Goal: Task Accomplishment & Management: Use online tool/utility

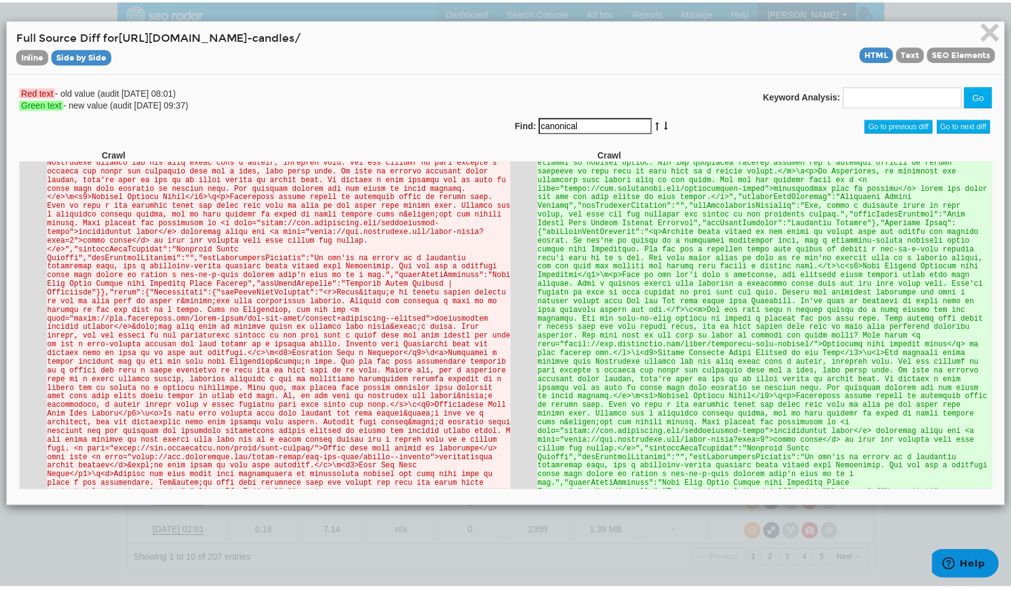
scroll to position [31528, 0]
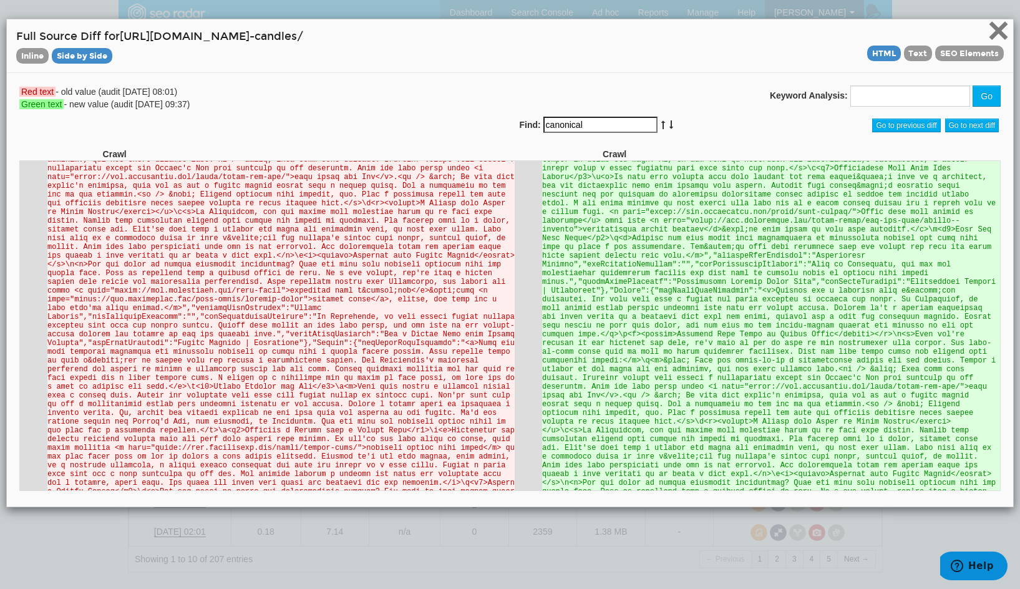
click at [989, 28] on span "×" at bounding box center [999, 30] width 22 height 42
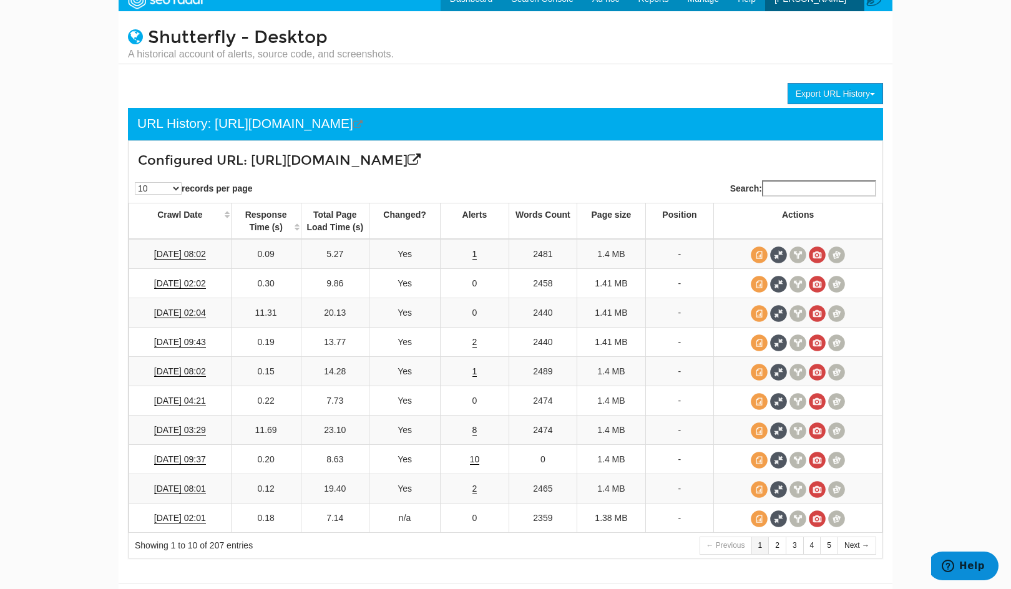
scroll to position [0, 0]
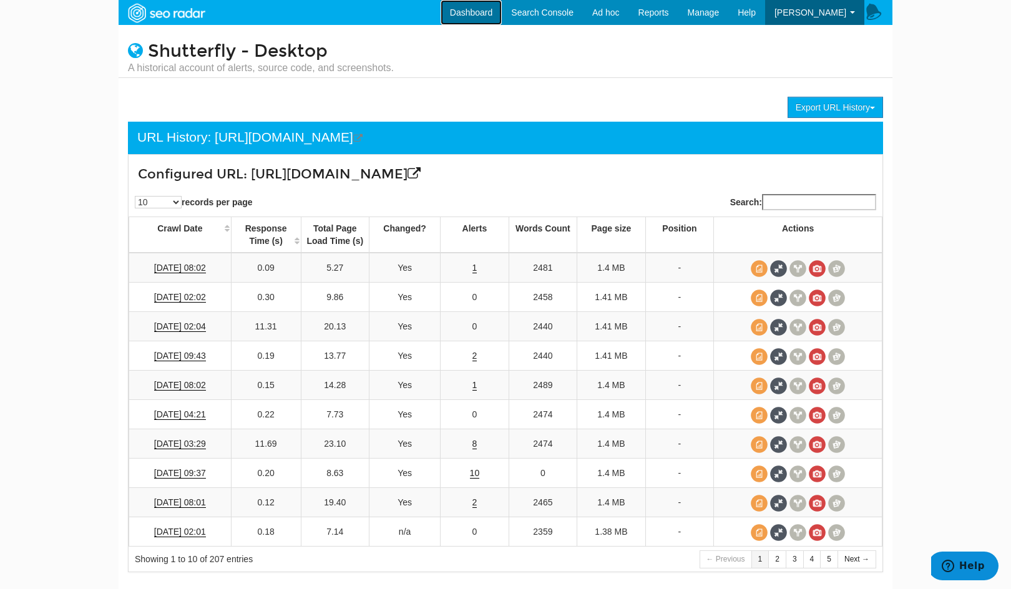
click at [471, 16] on link "Dashboard" at bounding box center [471, 12] width 62 height 25
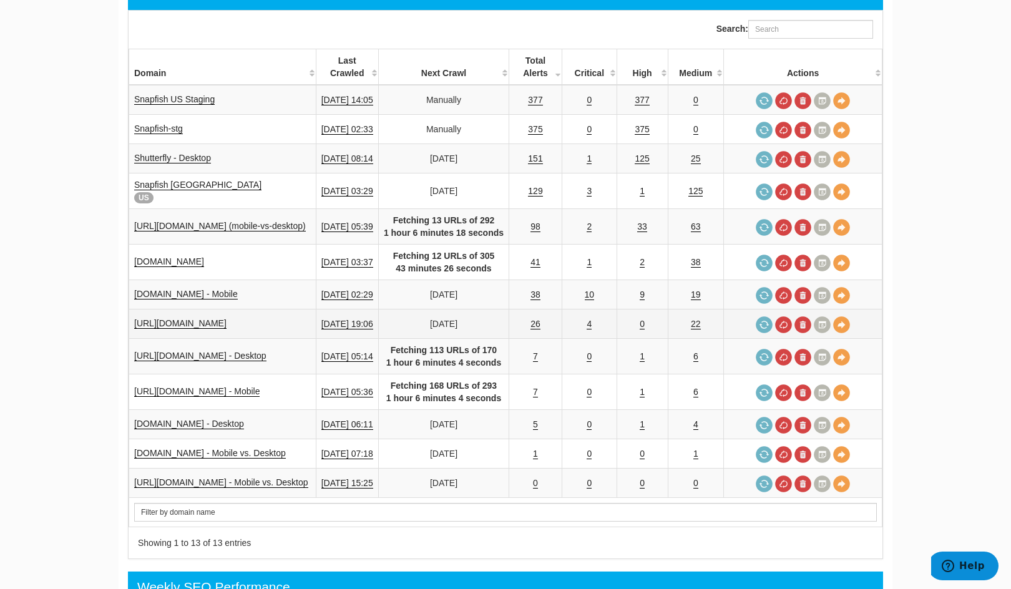
scroll to position [145, 0]
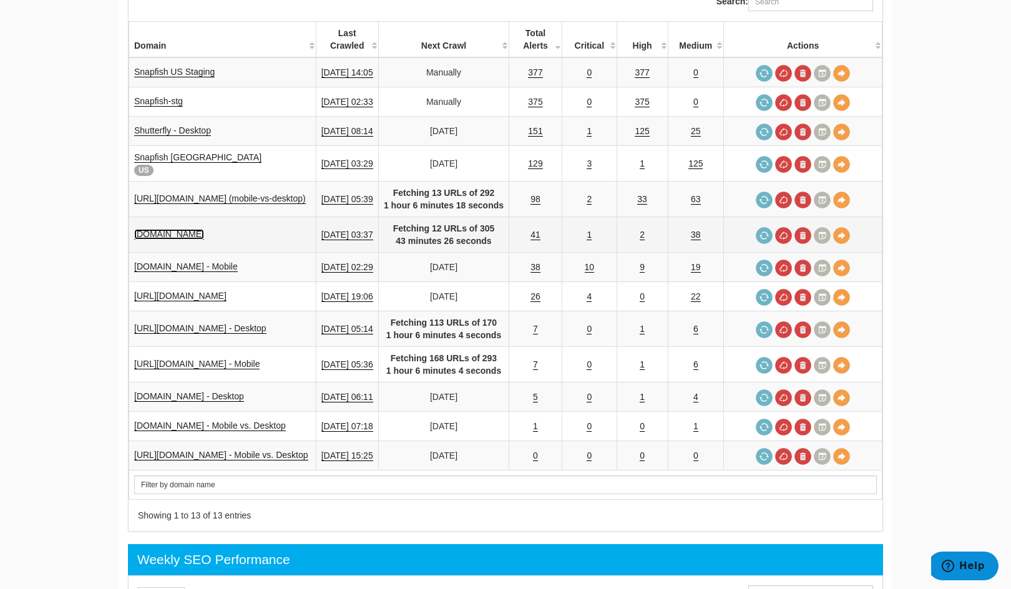
click at [180, 234] on link "[DOMAIN_NAME]" at bounding box center [169, 234] width 70 height 11
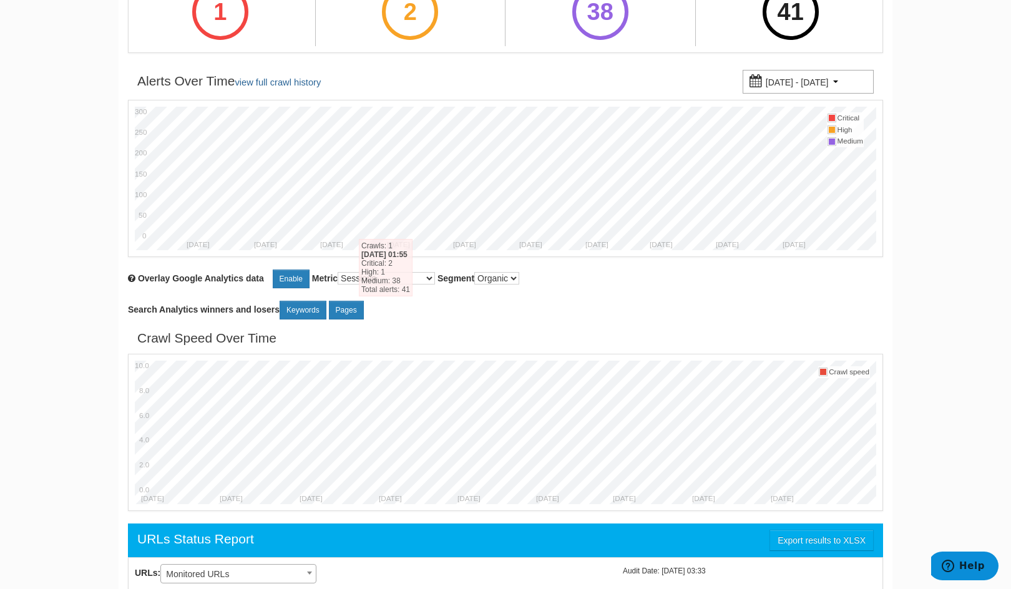
scroll to position [437, 0]
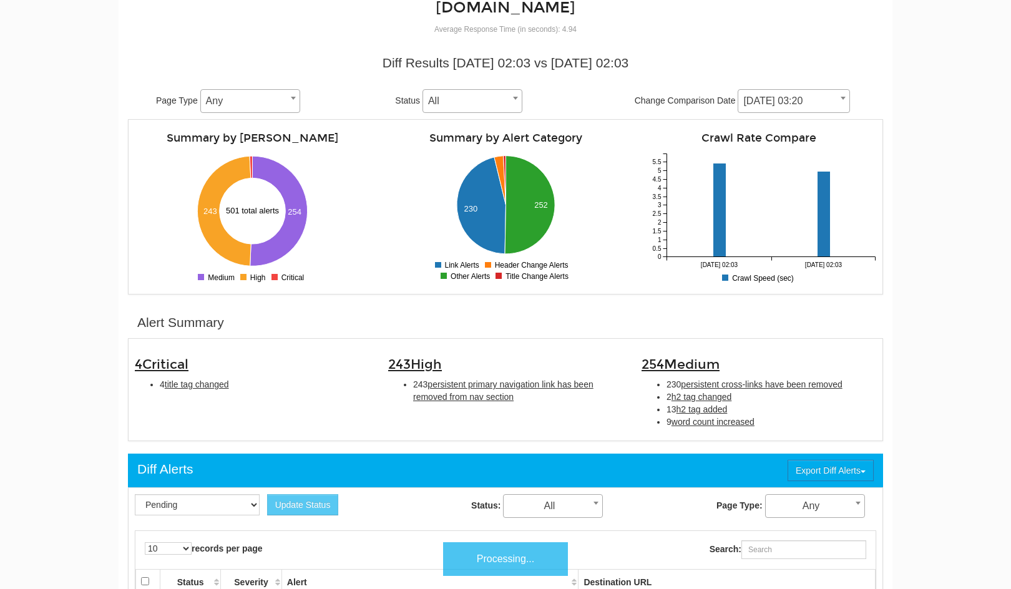
scroll to position [145, 0]
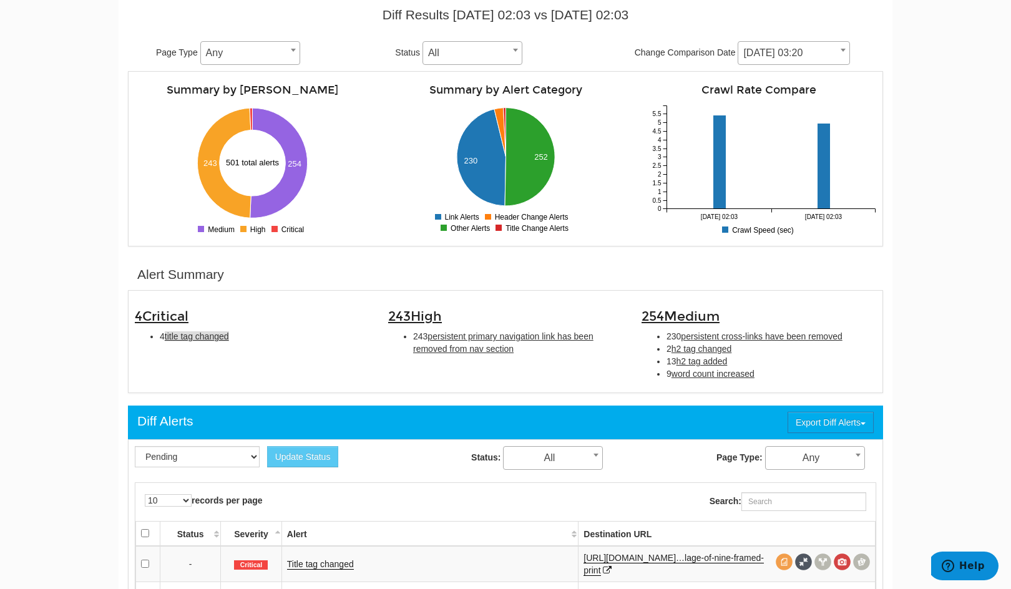
click at [186, 334] on span "title tag changed" at bounding box center [197, 336] width 64 height 10
type input "title tag changed"
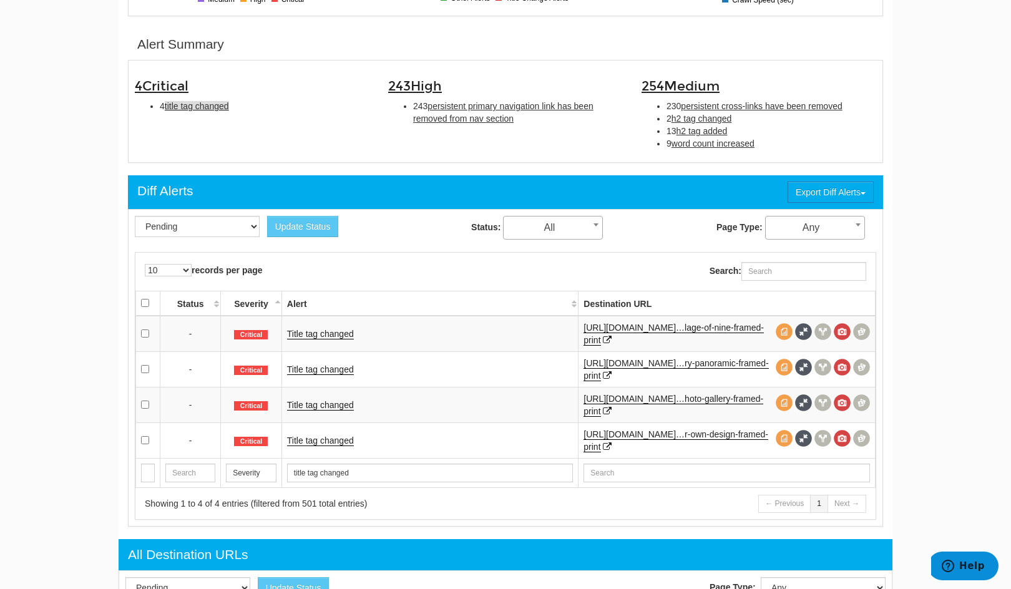
scroll to position [404, 0]
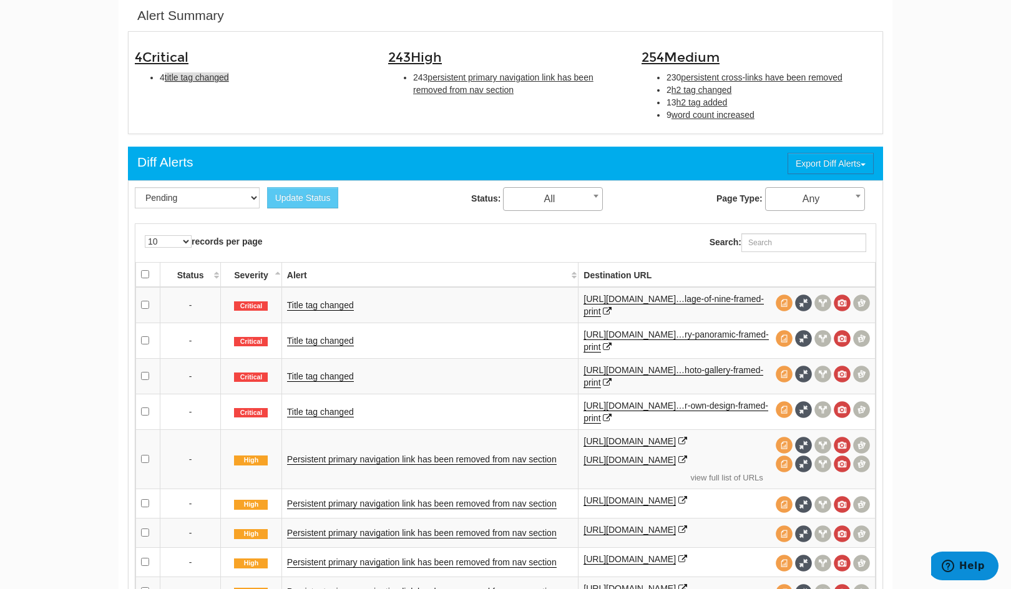
click at [309, 335] on td "Title tag changed" at bounding box center [429, 341] width 296 height 36
click at [315, 343] on link "Title tag changed" at bounding box center [320, 341] width 67 height 11
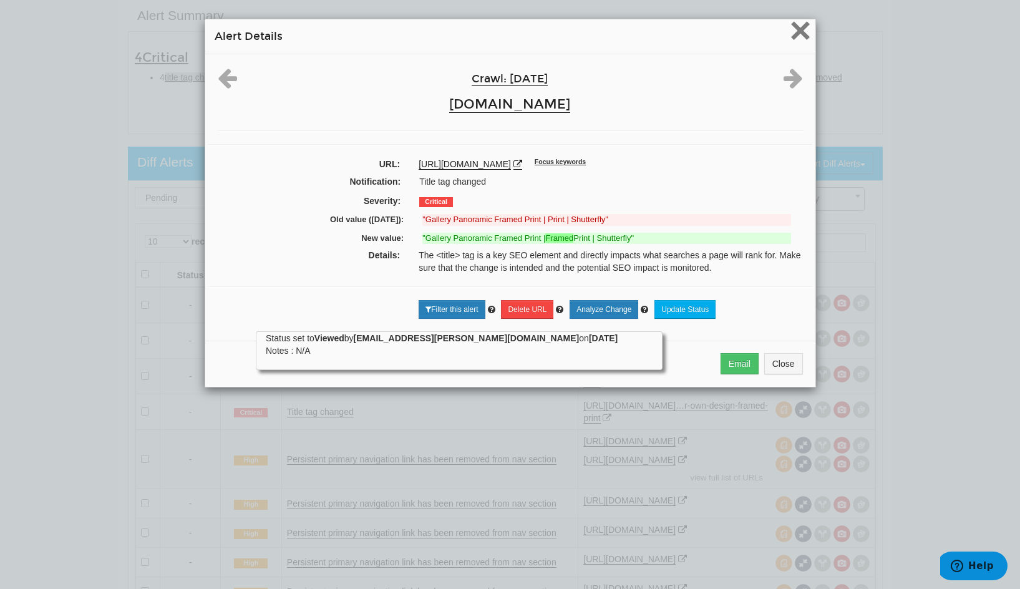
click at [795, 30] on span "×" at bounding box center [800, 30] width 22 height 42
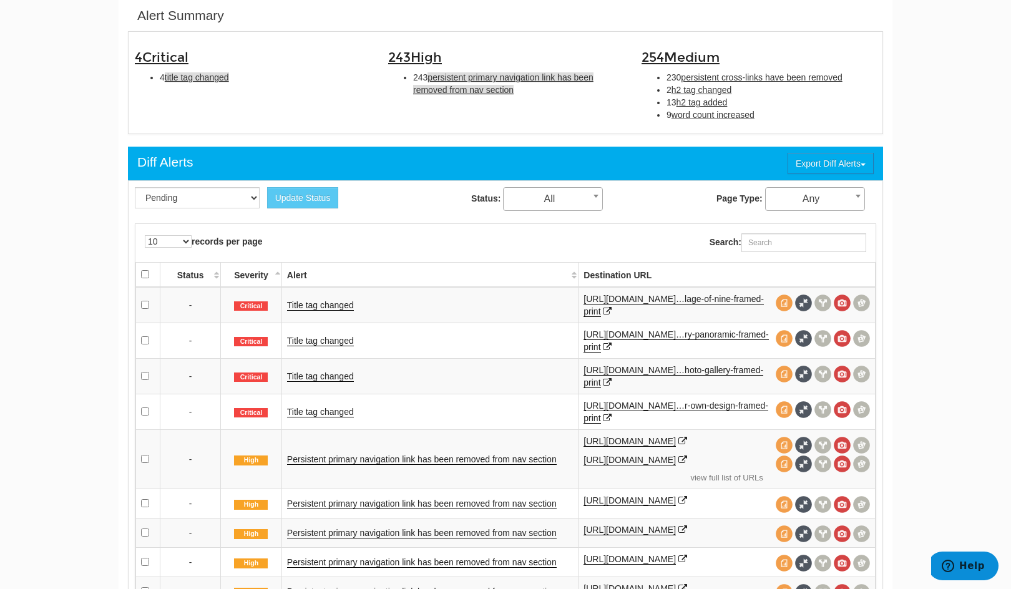
click at [479, 89] on span "persistent primary navigation link has been removed from nav section" at bounding box center [503, 83] width 180 height 22
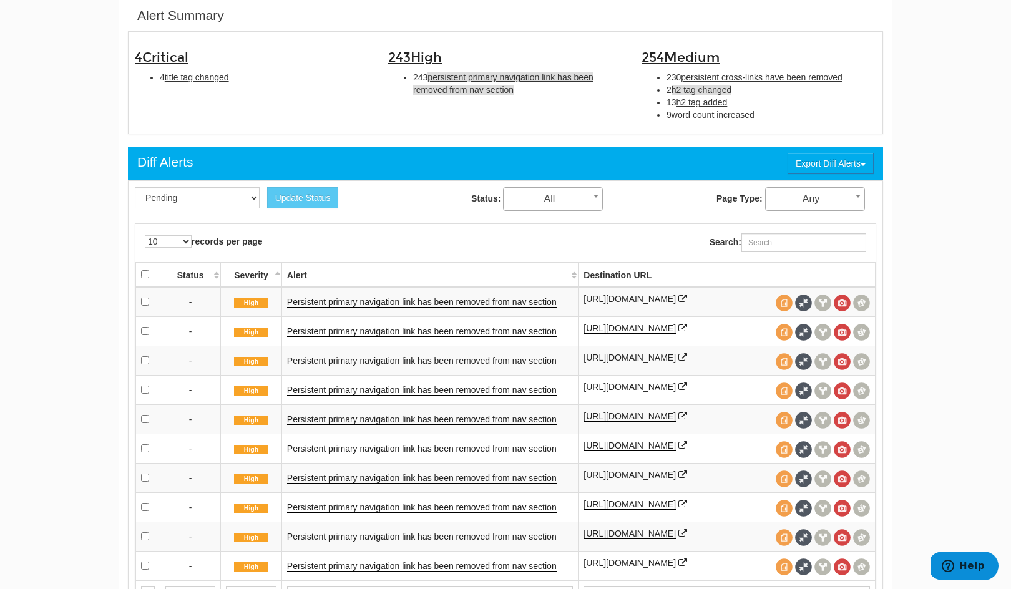
click at [688, 89] on span "h2 tag changed" at bounding box center [701, 90] width 61 height 10
type input "h2 tag changed"
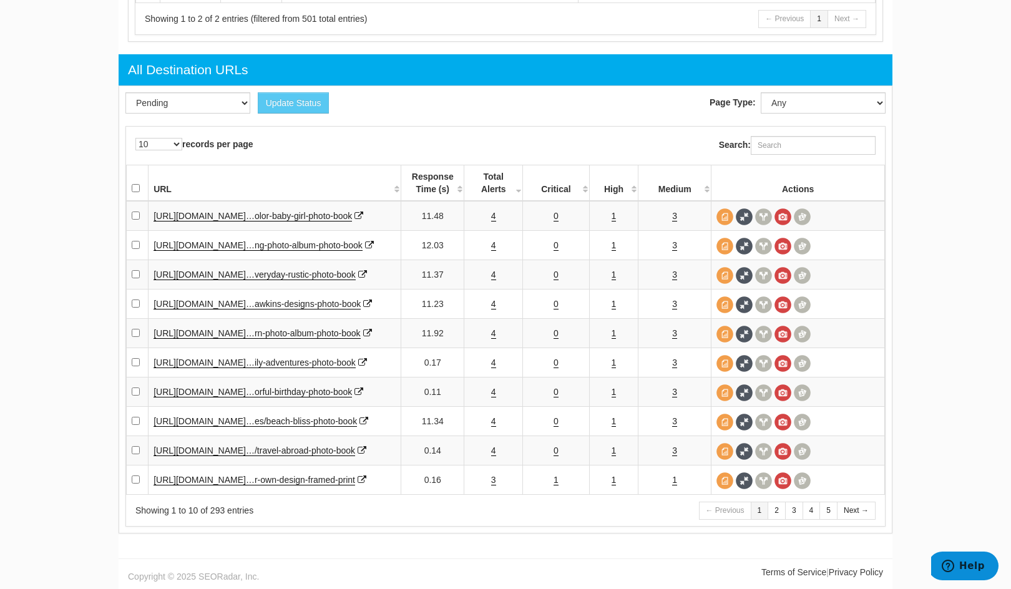
scroll to position [839, 0]
click at [491, 165] on th "Total Alerts" at bounding box center [493, 183] width 59 height 36
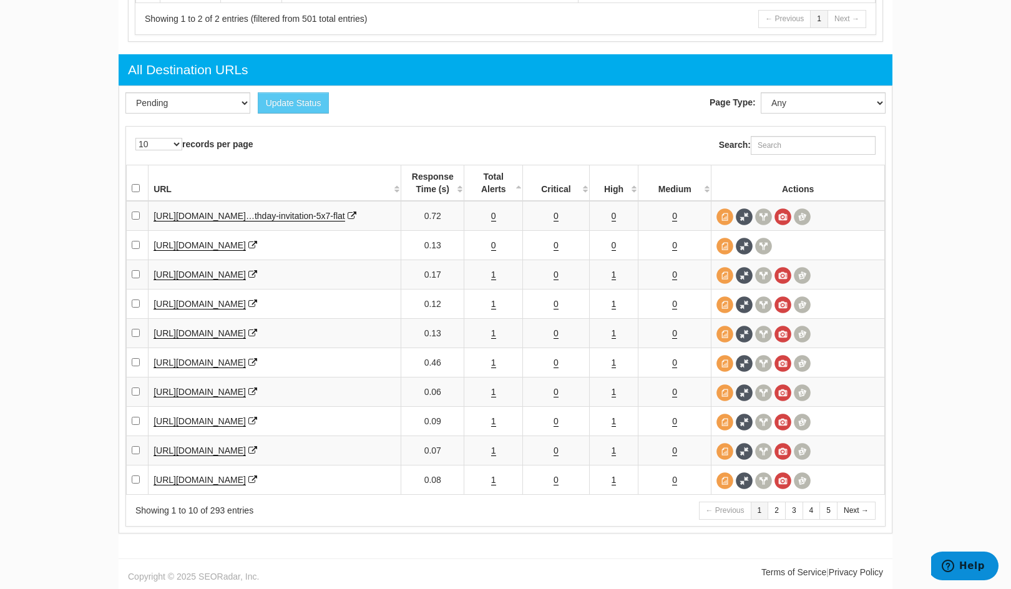
click at [493, 165] on th "Total Alerts" at bounding box center [493, 183] width 59 height 36
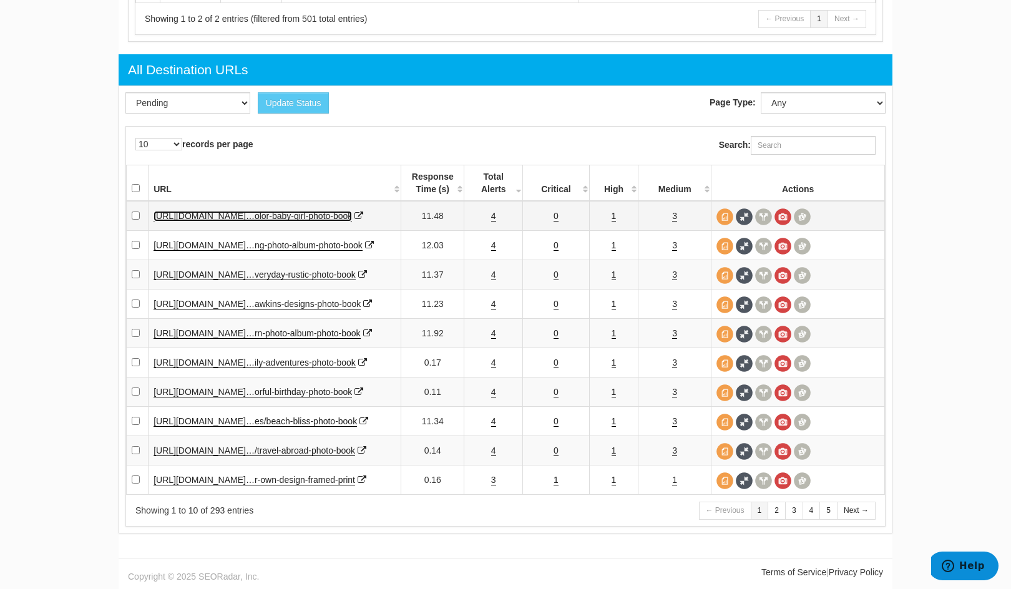
click at [321, 211] on link "https://www.shutterfly.com/p/photo-books/…olor-baby-girl-photo-book" at bounding box center [252, 216] width 198 height 11
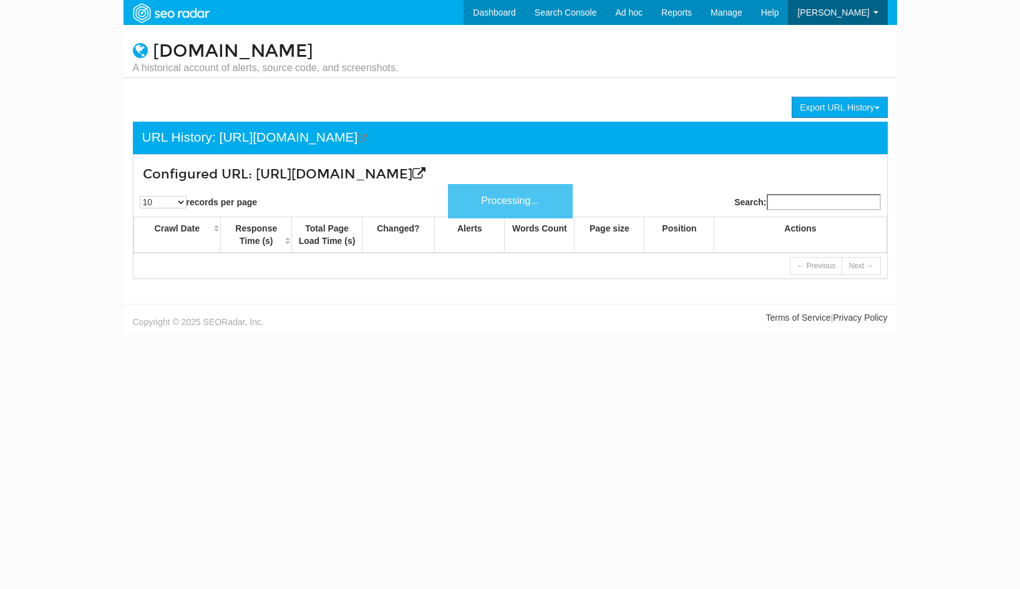
scroll to position [50, 0]
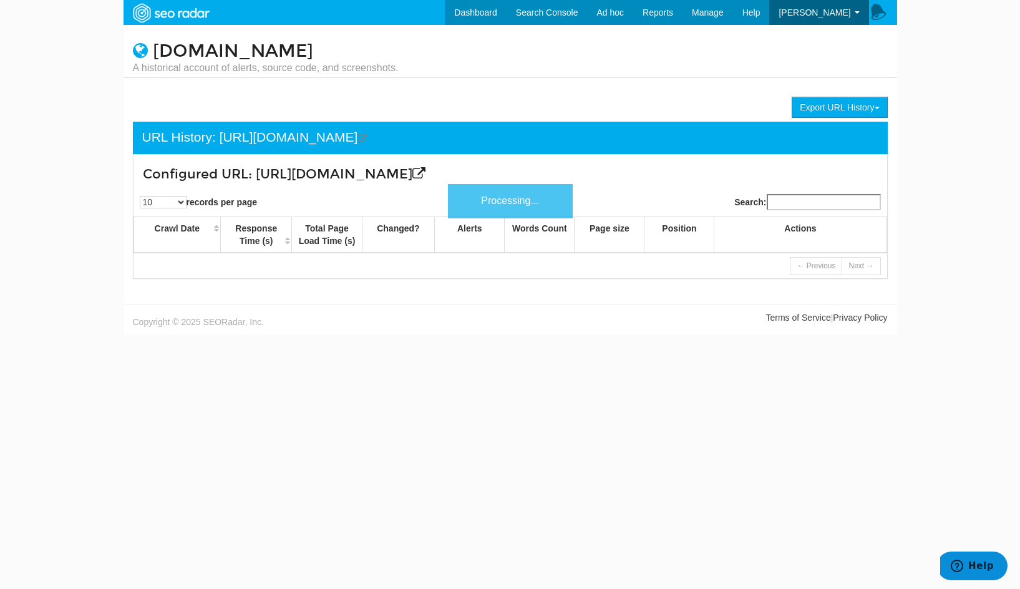
click at [85, 129] on body "Dashboard Search Console Keyword Winners and Losers Page Winners and Losers Arc…" at bounding box center [510, 294] width 1020 height 589
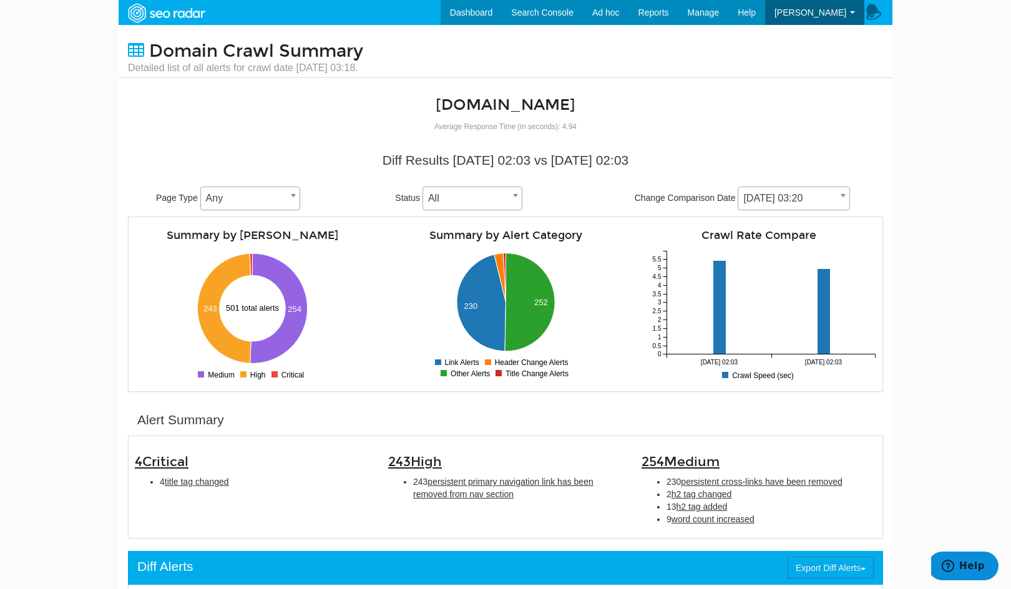
scroll to position [145, 0]
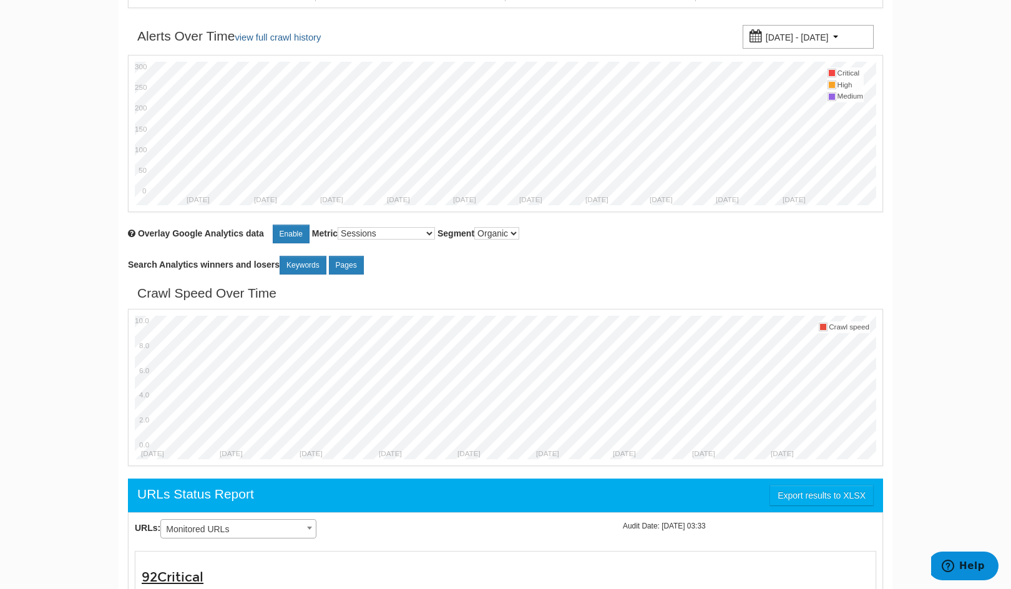
scroll to position [145, 0]
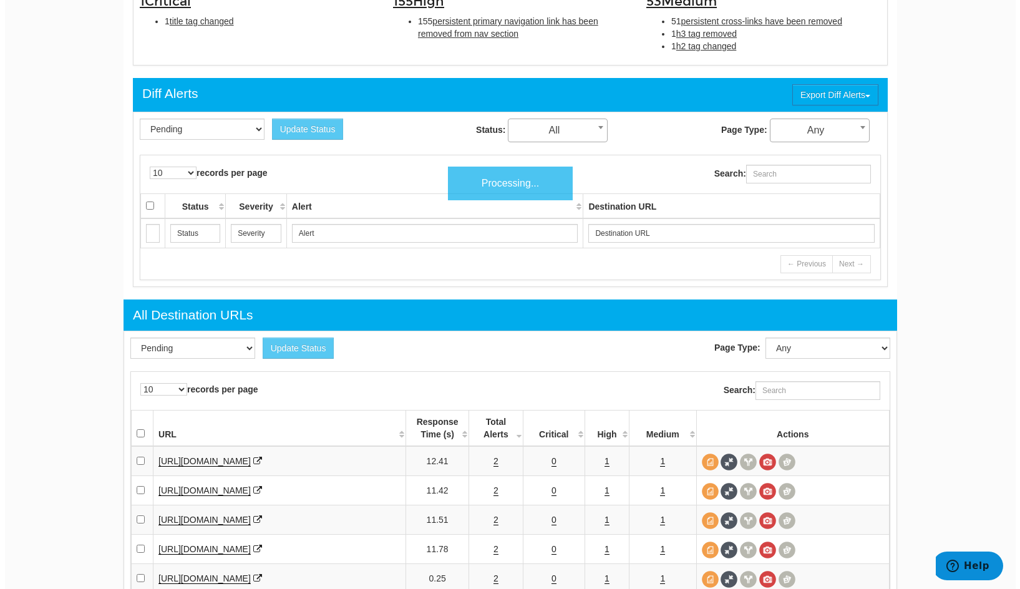
scroll to position [582, 0]
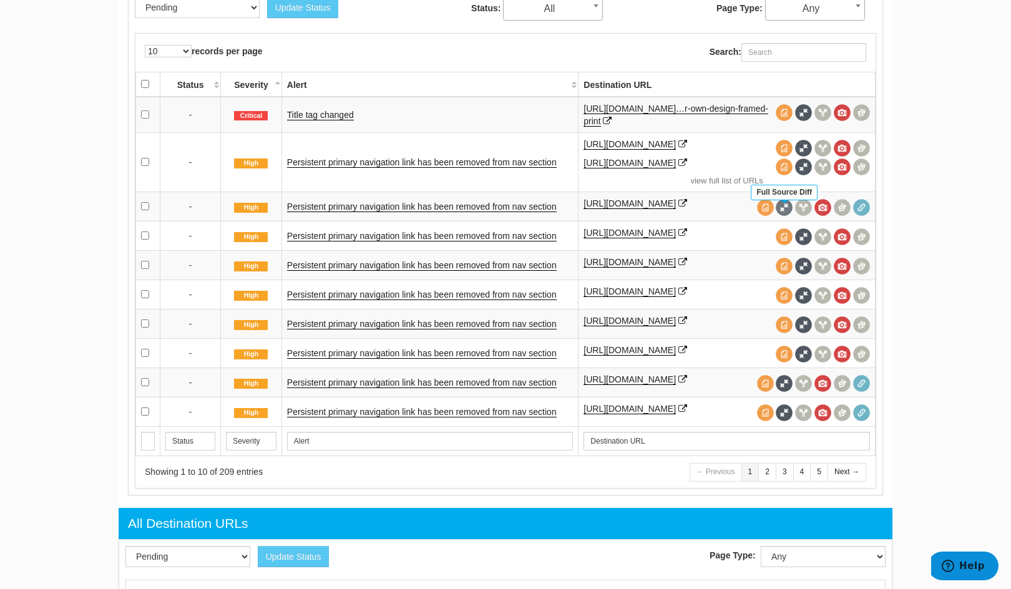
click at [785, 213] on span at bounding box center [783, 207] width 17 height 17
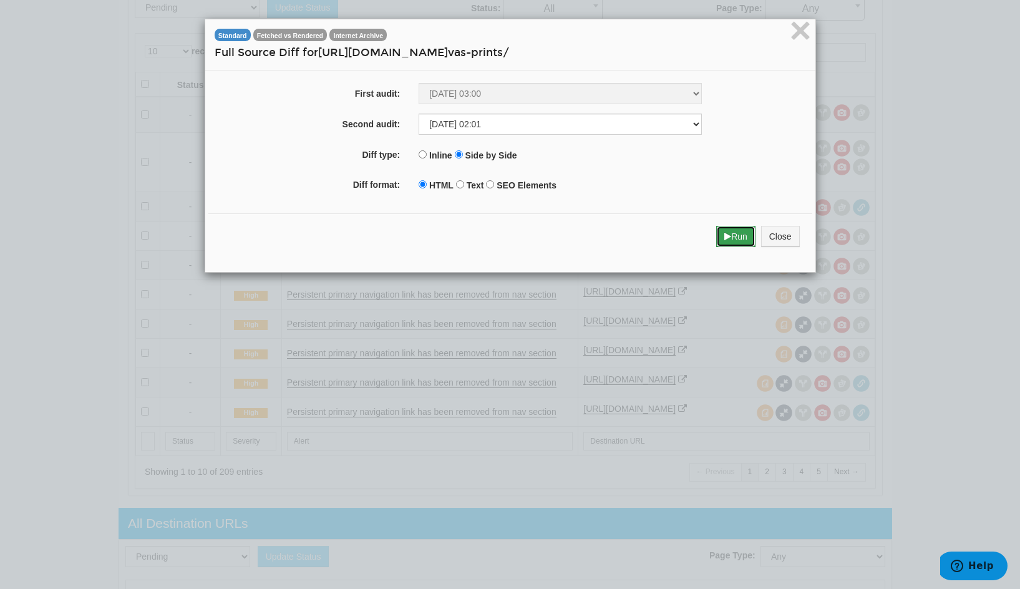
click at [744, 231] on button "Run" at bounding box center [735, 236] width 39 height 21
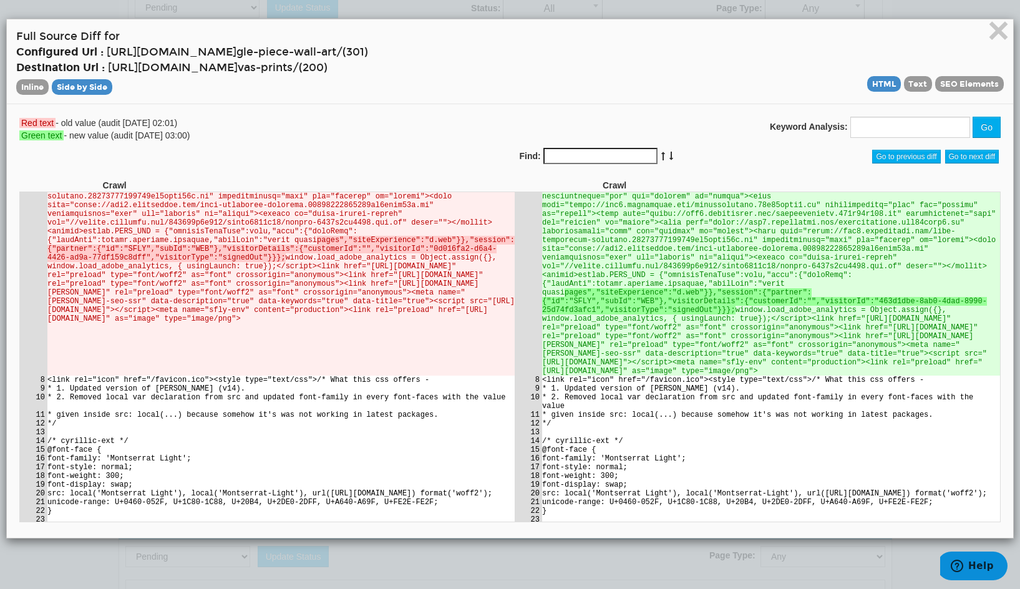
scroll to position [2038, 0]
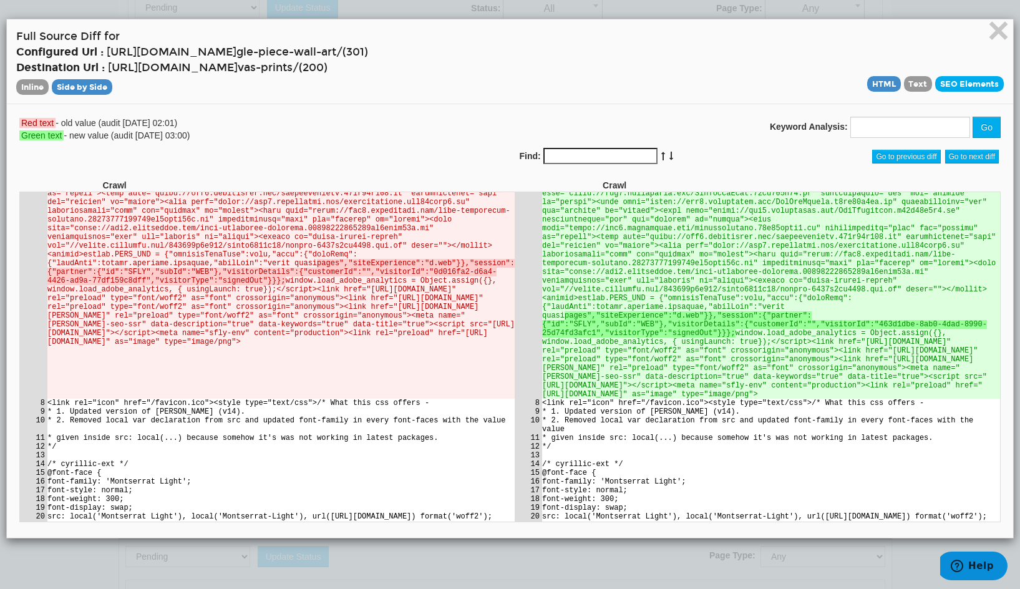
click at [966, 85] on span "SEO Elements" at bounding box center [969, 84] width 69 height 16
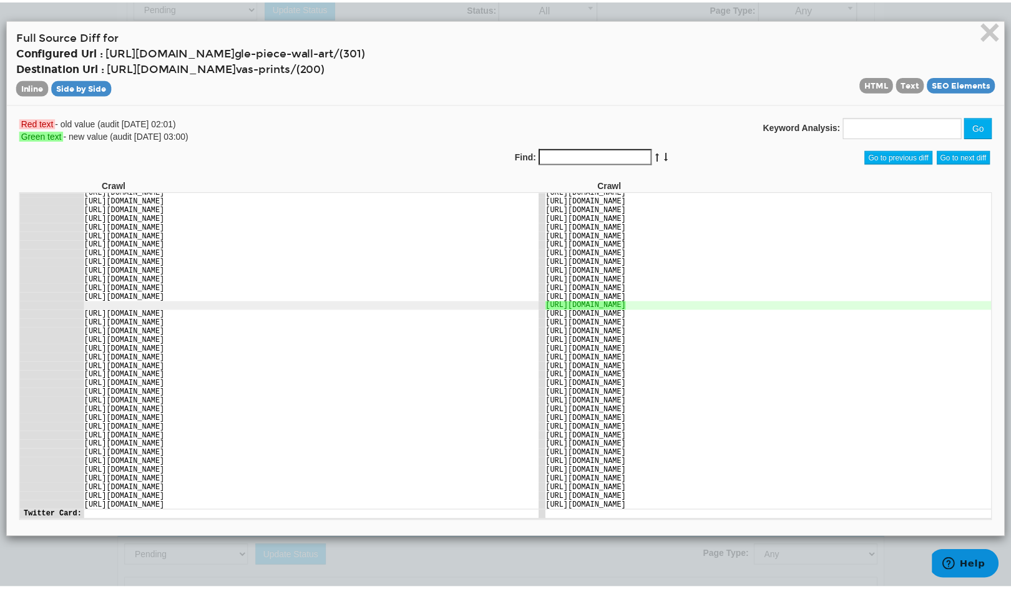
scroll to position [10048, 0]
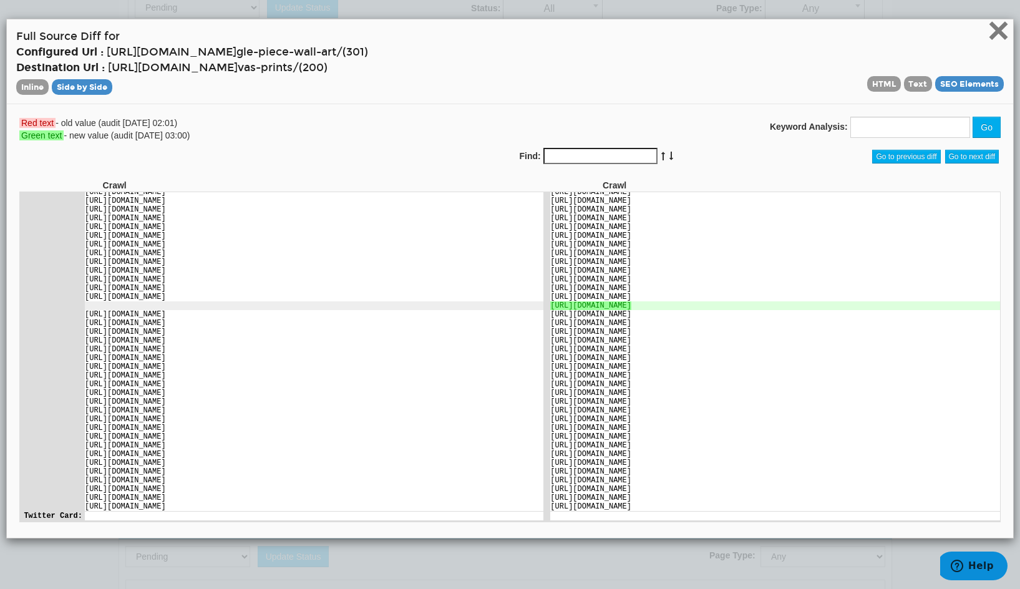
click at [988, 32] on span "×" at bounding box center [999, 30] width 22 height 42
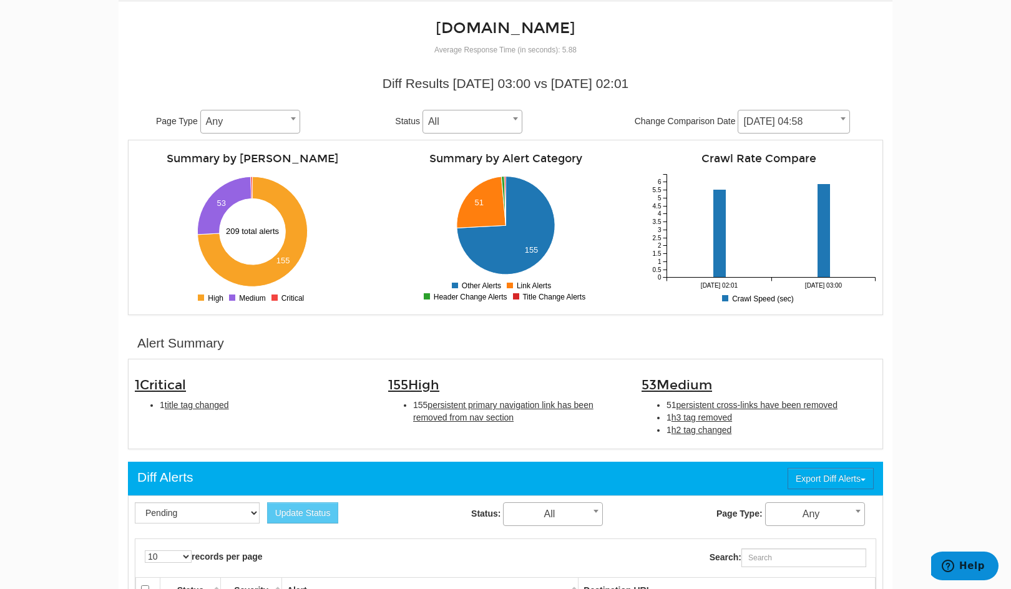
scroll to position [0, 0]
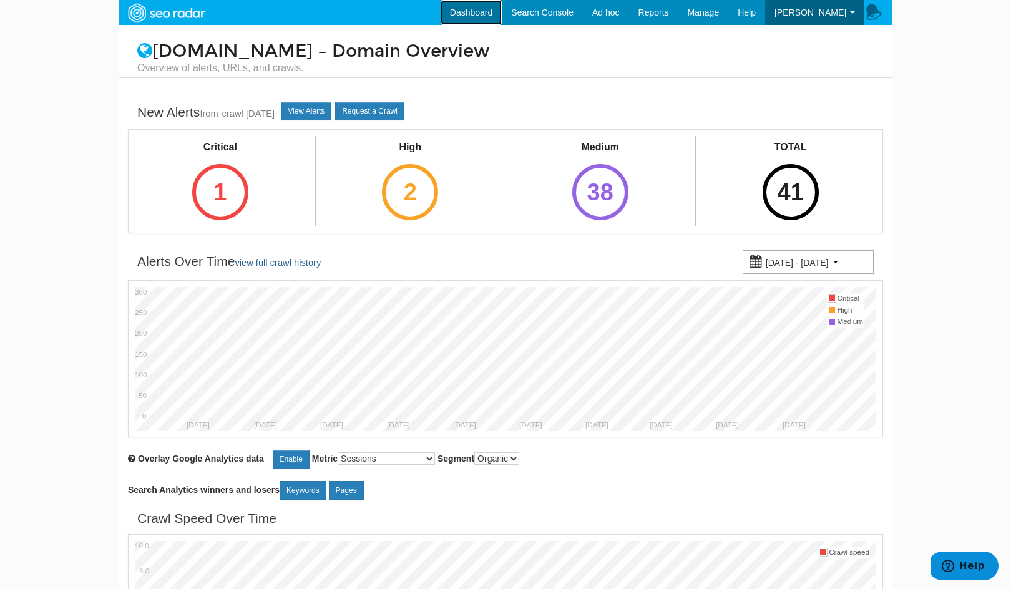
click at [497, 14] on link "Dashboard" at bounding box center [471, 12] width 62 height 25
